Goal: Information Seeking & Learning: Learn about a topic

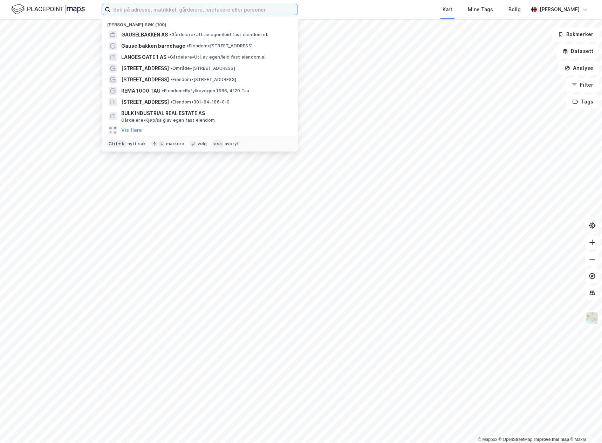
click at [157, 8] on input at bounding box center [203, 9] width 187 height 11
paste input "[STREET_ADDRESS]"
type input "[STREET_ADDRESS]"
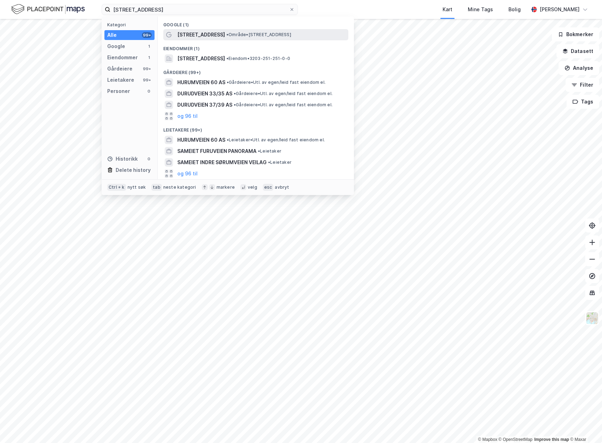
click at [211, 35] on span "[STREET_ADDRESS]" at bounding box center [201, 35] width 48 height 8
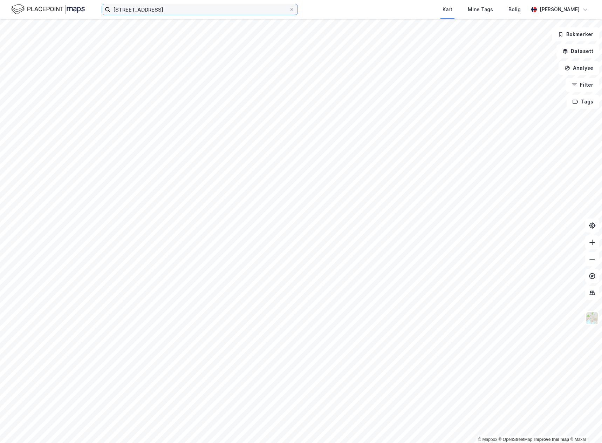
click at [170, 8] on input "[STREET_ADDRESS]" at bounding box center [199, 9] width 179 height 11
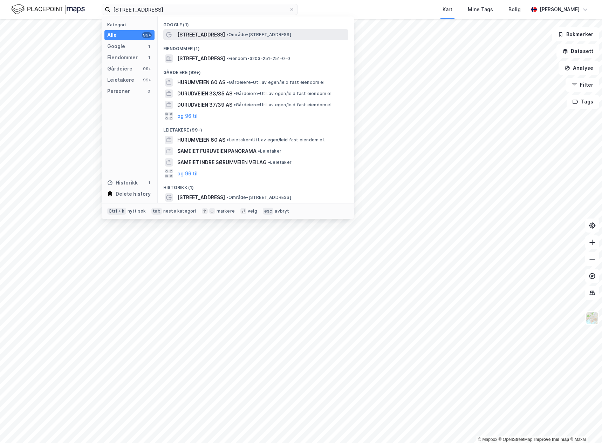
click at [188, 31] on span "[STREET_ADDRESS]" at bounding box center [201, 35] width 48 height 8
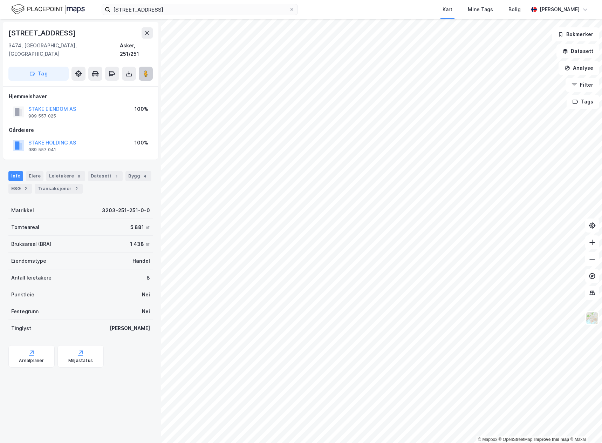
click at [150, 67] on button at bounding box center [146, 74] width 14 height 14
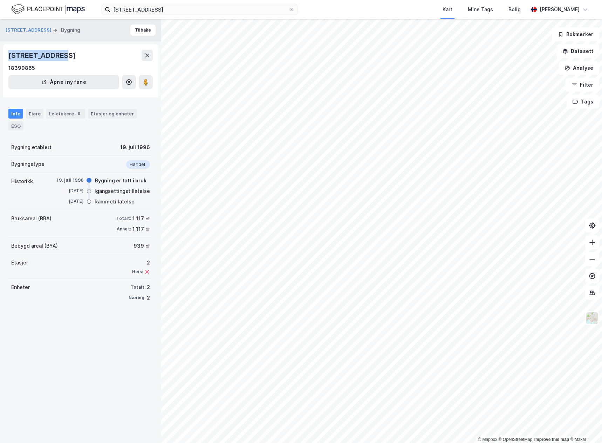
drag, startPoint x: 64, startPoint y: 55, endPoint x: 2, endPoint y: 58, distance: 61.8
click at [2, 58] on div "[STREET_ADDRESS] Bygning Tilbake [STREET_ADDRESS] 18399865 Åpne i ny fane Info …" at bounding box center [80, 231] width 161 height 424
copy div "[STREET_ADDRESS]"
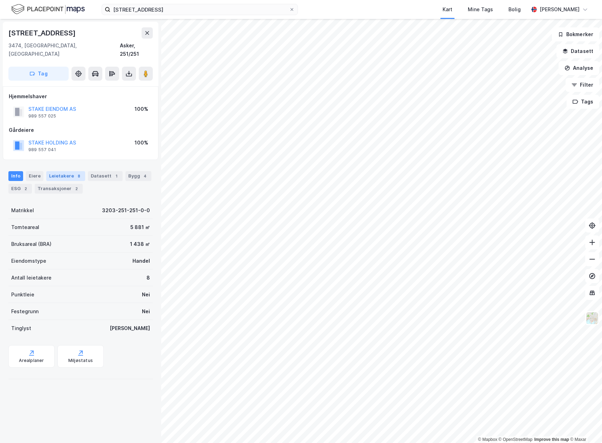
click at [55, 171] on div "Leietakere 8" at bounding box center [65, 176] width 39 height 10
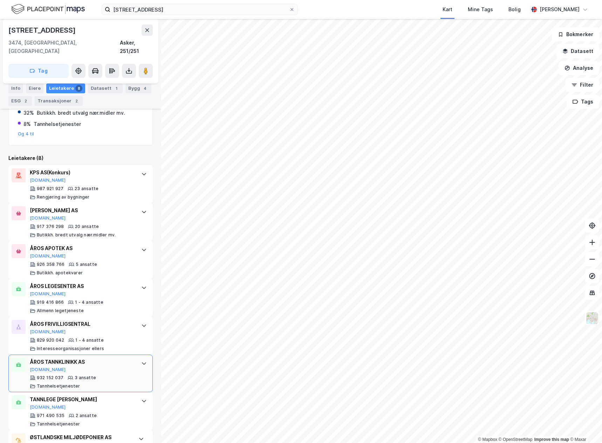
scroll to position [180, 0]
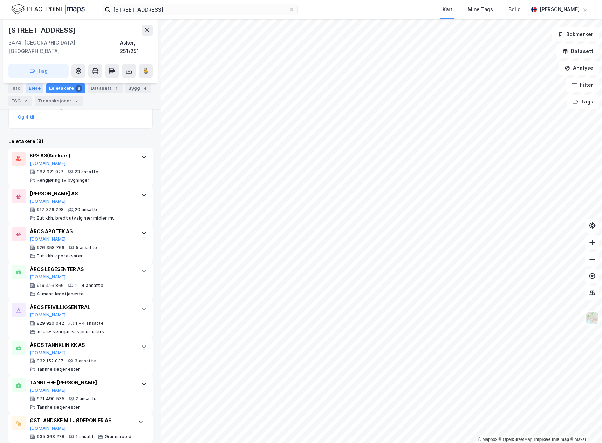
click at [37, 89] on div "Eiere" at bounding box center [35, 88] width 18 height 10
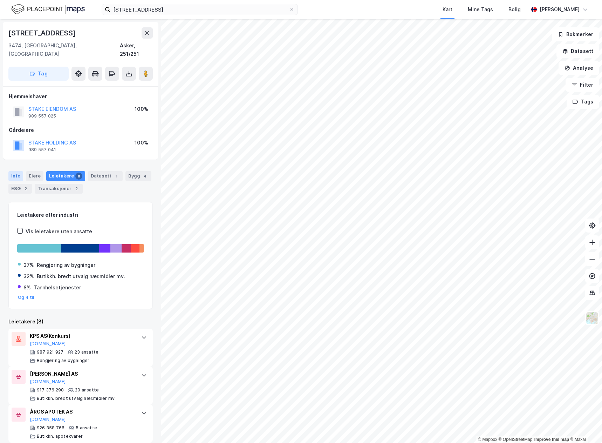
click at [18, 171] on div "Info" at bounding box center [15, 176] width 15 height 10
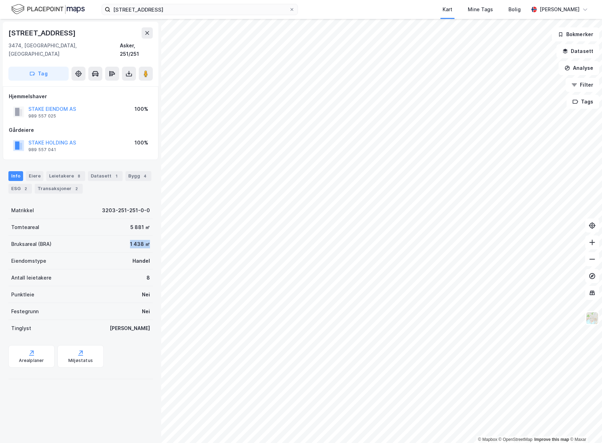
drag, startPoint x: 150, startPoint y: 235, endPoint x: 111, endPoint y: 241, distance: 39.1
click at [111, 241] on div "[STREET_ADDRESS], 251/251 Tag Hjemmelshaver STAKE EIENDOM AS 989 557 025 100% G…" at bounding box center [80, 231] width 161 height 424
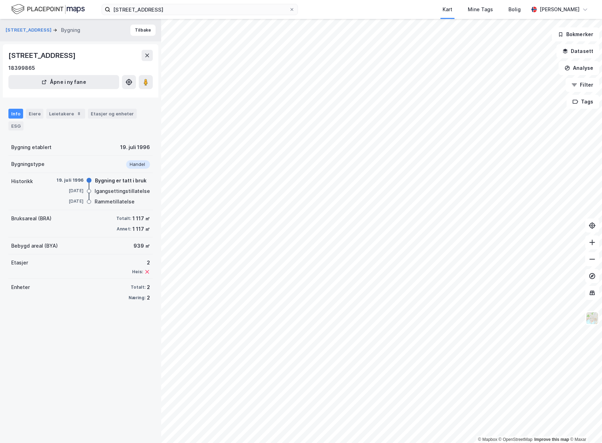
click at [94, 108] on div "Info Eiere Leietakere 8 Etasjer og enheter ESG" at bounding box center [80, 116] width 161 height 33
click at [96, 109] on div "Etasjer og enheter" at bounding box center [112, 114] width 49 height 10
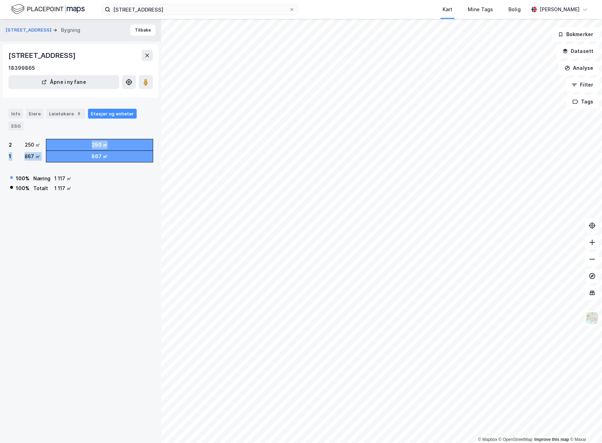
drag, startPoint x: 131, startPoint y: 158, endPoint x: 4, endPoint y: 153, distance: 127.7
click at [39, 152] on div "867 ㎡" at bounding box center [33, 156] width 16 height 8
